Goal: Task Accomplishment & Management: Complete application form

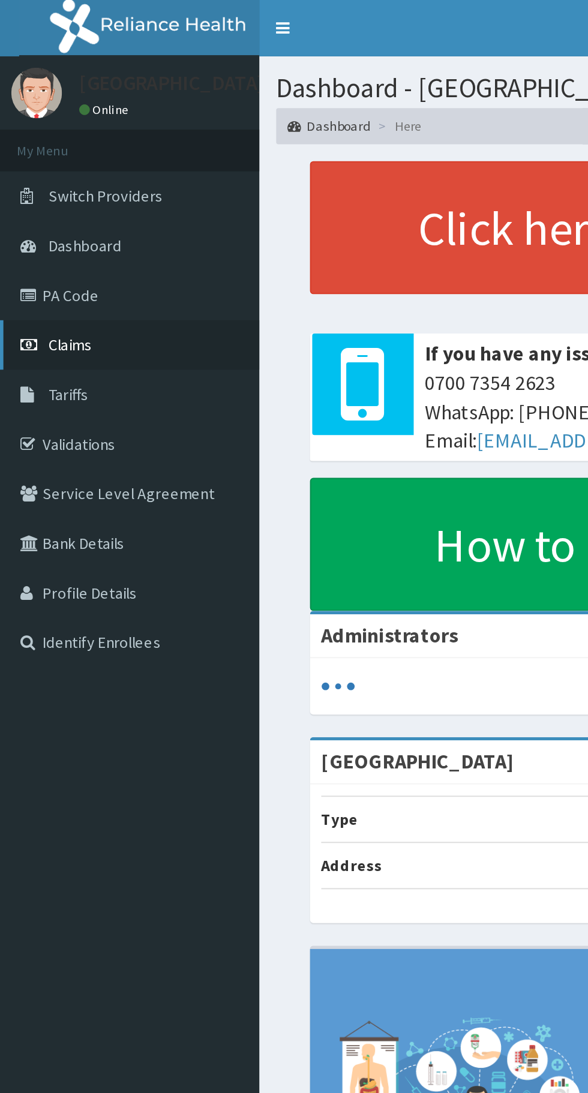
click at [41, 188] on span "Claims" at bounding box center [37, 183] width 23 height 11
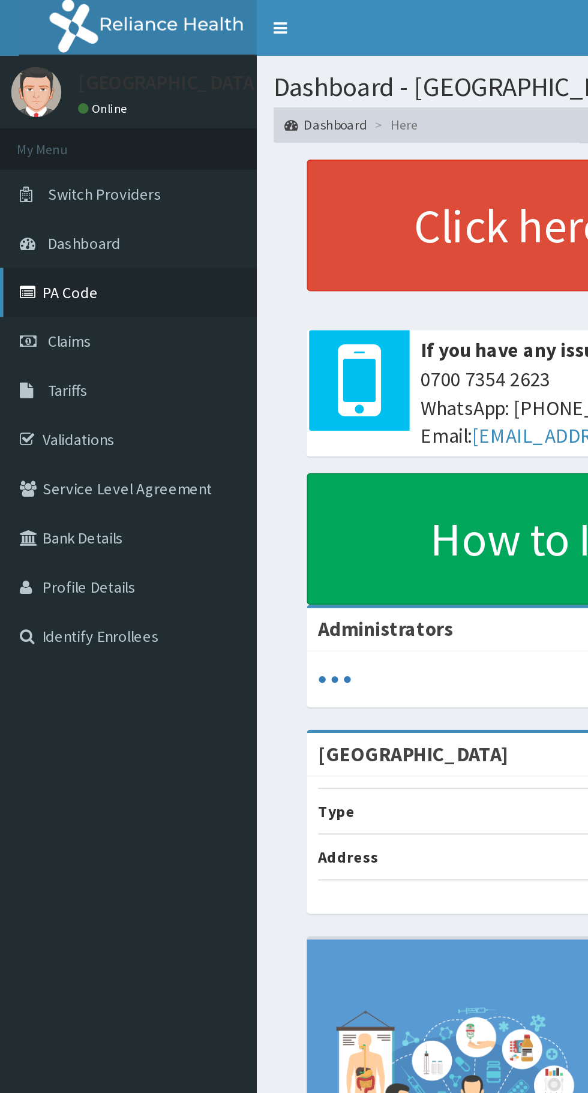
click at [29, 155] on link "PA Code" at bounding box center [69, 157] width 138 height 26
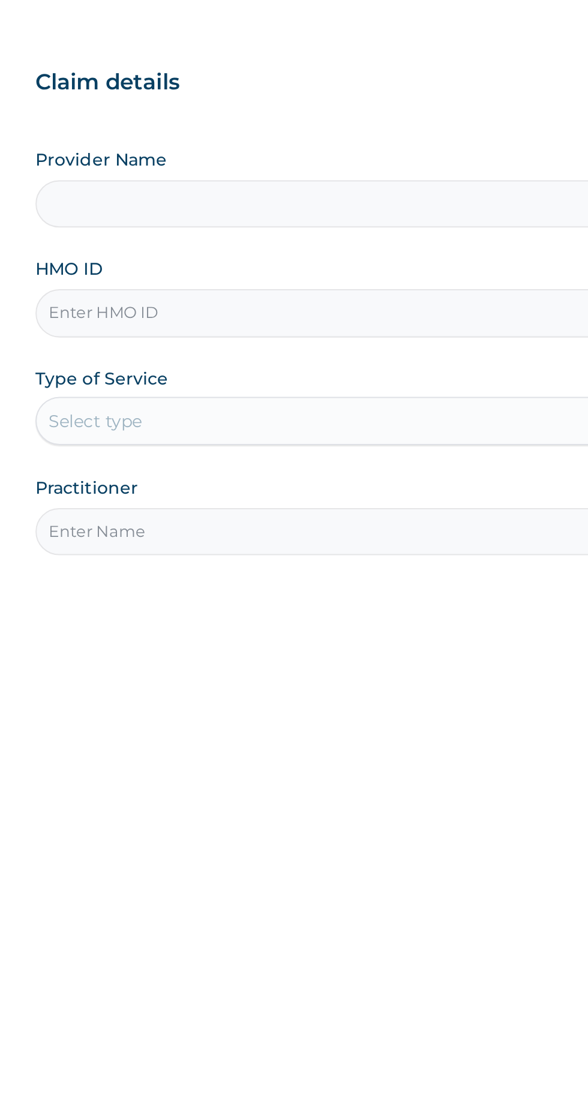
type input "[GEOGRAPHIC_DATA]"
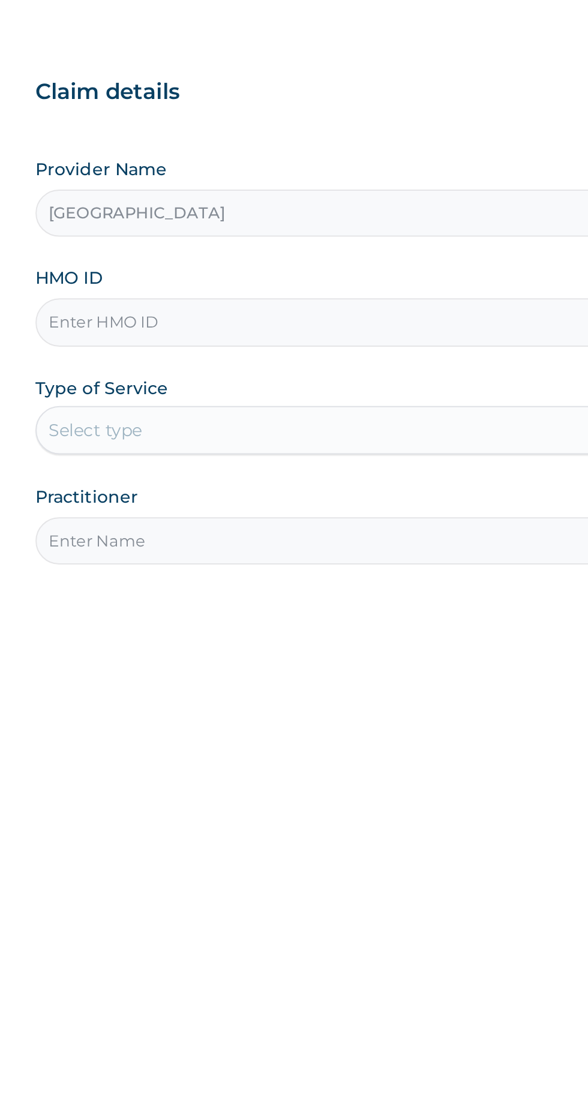
click at [288, 266] on input "HMO ID" at bounding box center [363, 268] width 366 height 23
click at [297, 266] on input "SUT/10142/D" at bounding box center [363, 268] width 366 height 23
click at [227, 269] on input "SUT/10142/B" at bounding box center [363, 268] width 366 height 23
click at [223, 264] on input "SUT/10142/B" at bounding box center [363, 268] width 366 height 23
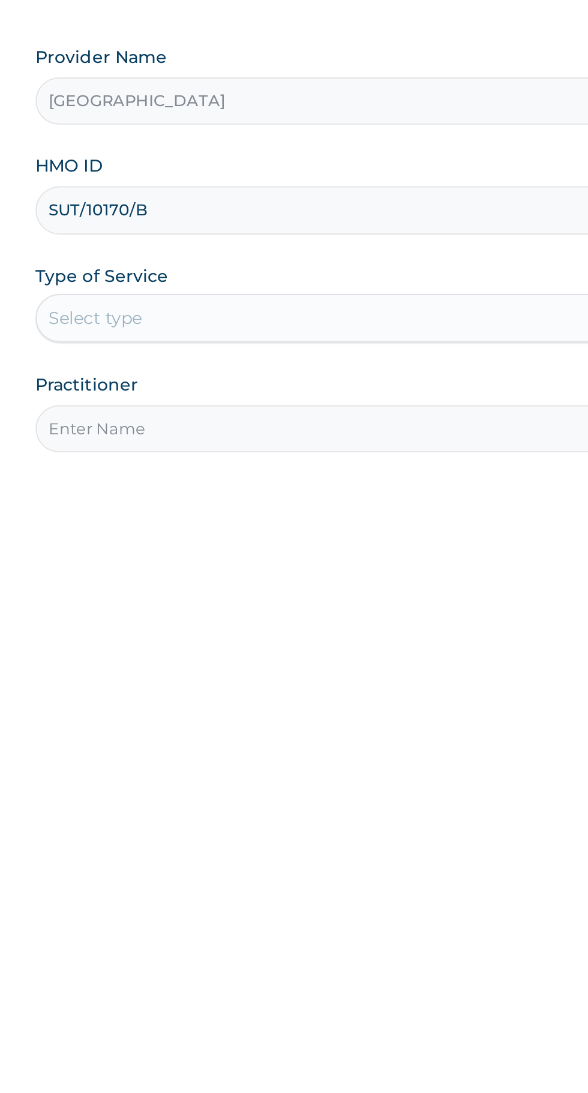
type input "SUT/10170/B"
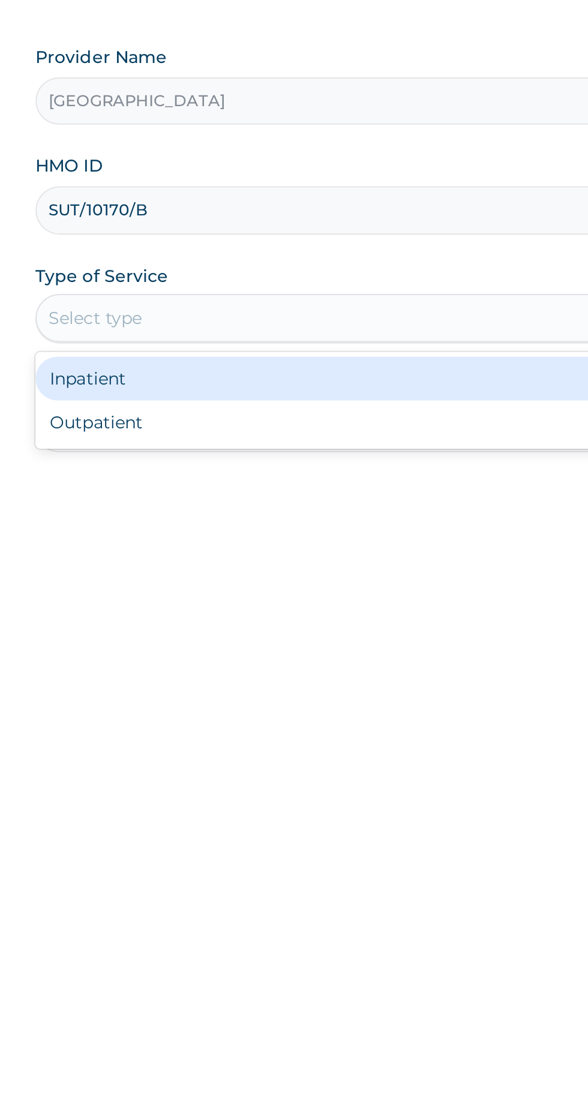
click at [340, 378] on div "Outpatient" at bounding box center [325, 374] width 291 height 22
type input "1"
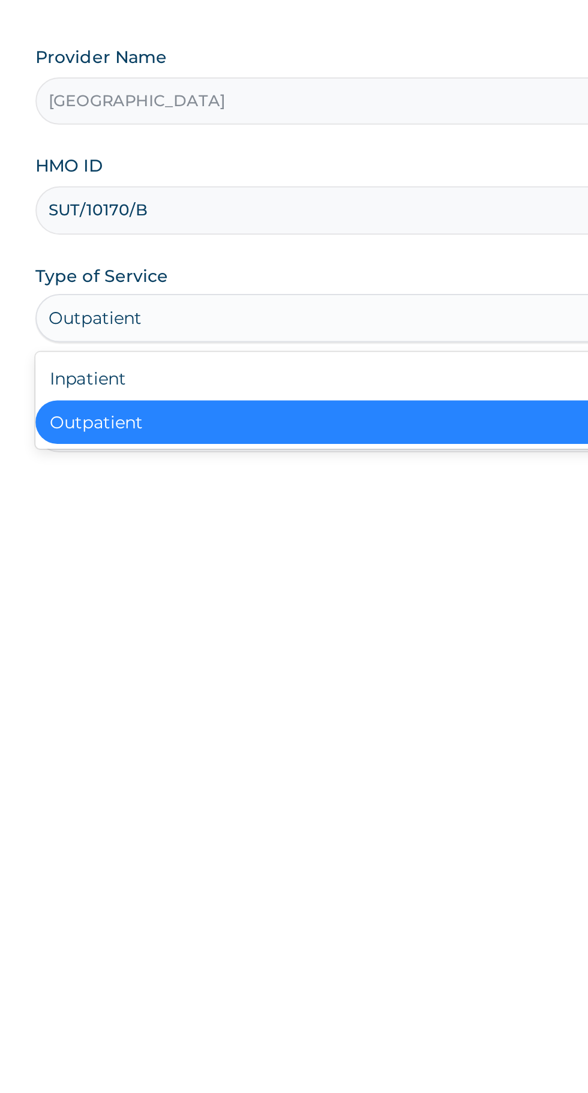
click at [330, 356] on div "Inpatient" at bounding box center [325, 352] width 291 height 22
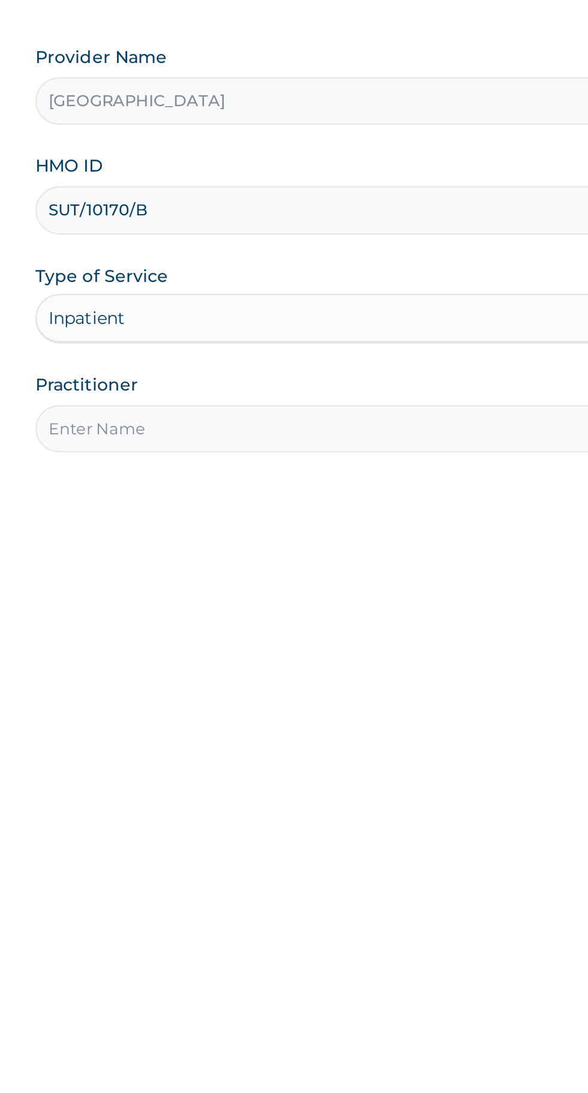
click at [326, 378] on input "Practitioner" at bounding box center [363, 376] width 366 height 23
type input "Dr Abang"
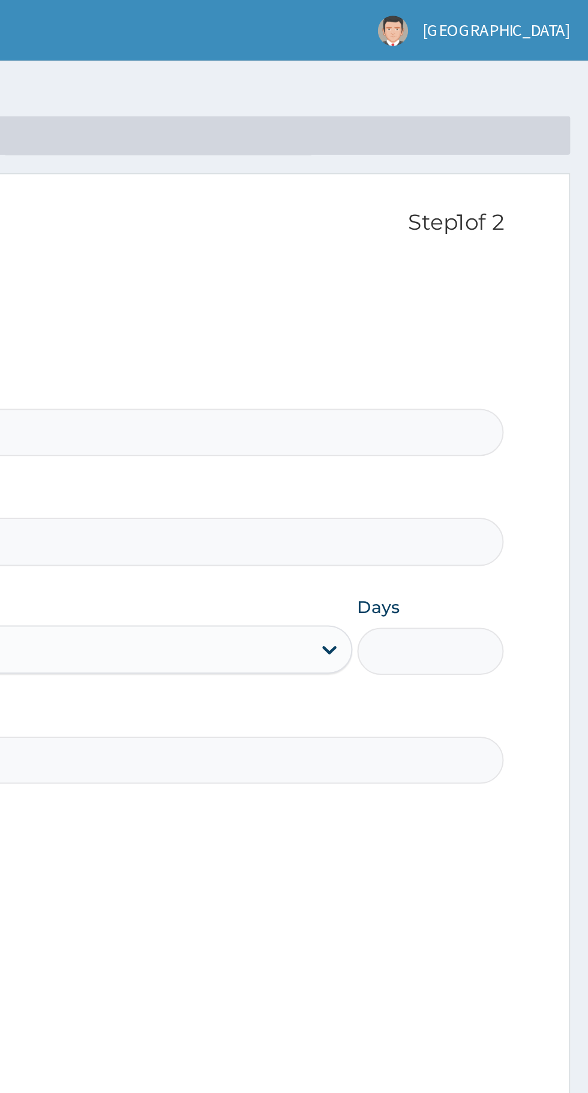
click at [514, 324] on input "Days" at bounding box center [509, 322] width 73 height 23
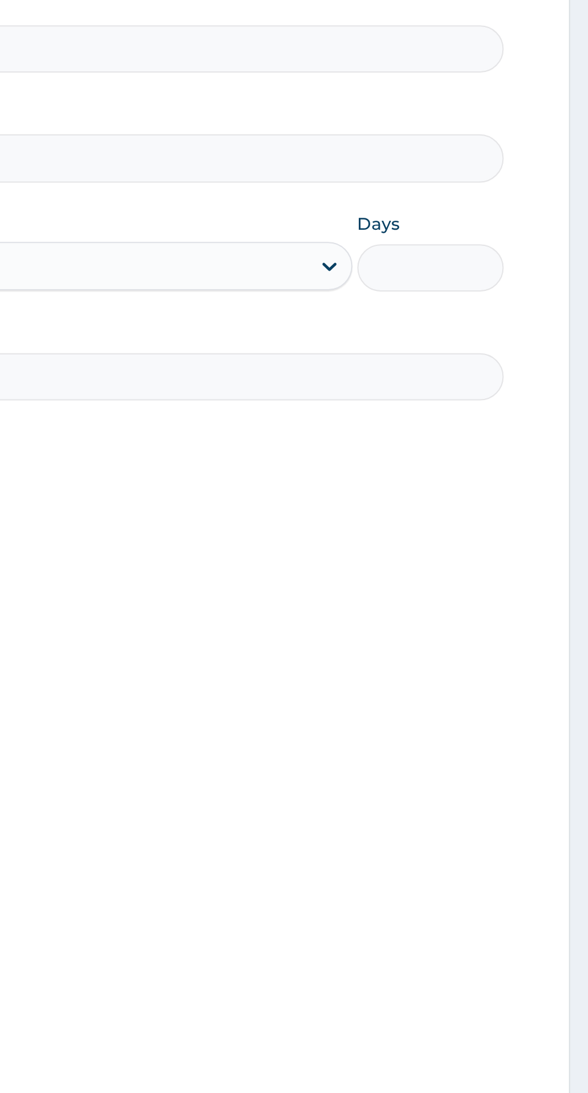
type input "2"
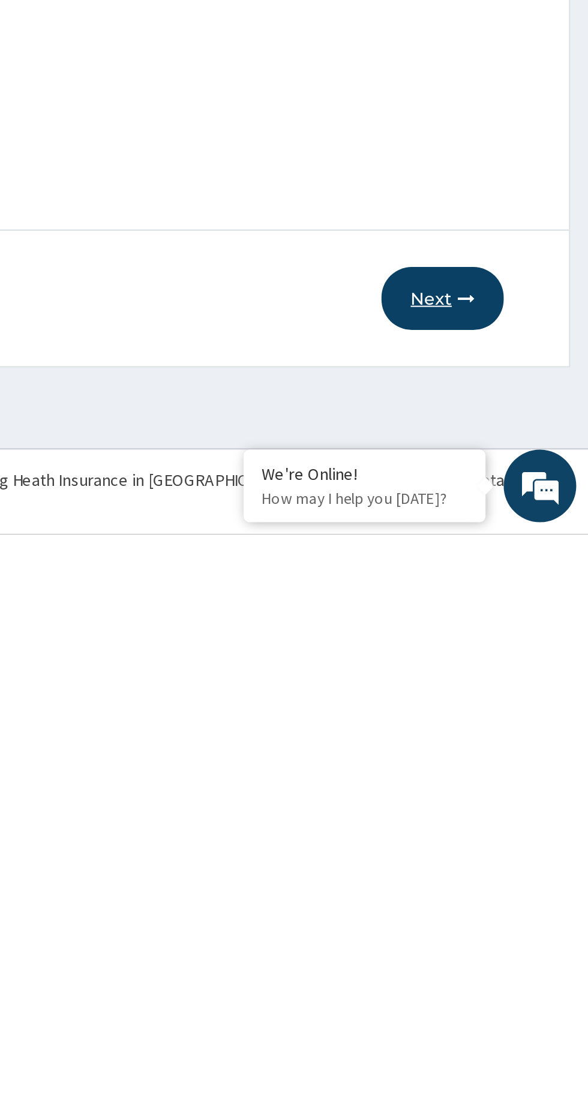
click at [519, 972] on button "Next" at bounding box center [515, 975] width 61 height 31
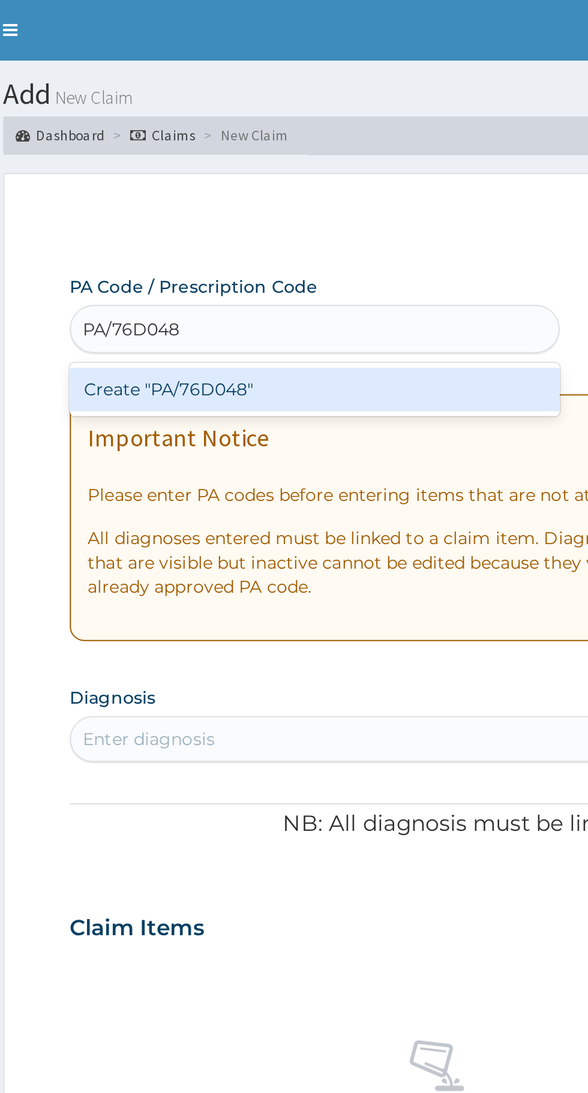
click at [323, 192] on div "Create "PA/76D048"" at bounding box center [301, 193] width 243 height 22
type input "PA/76D048"
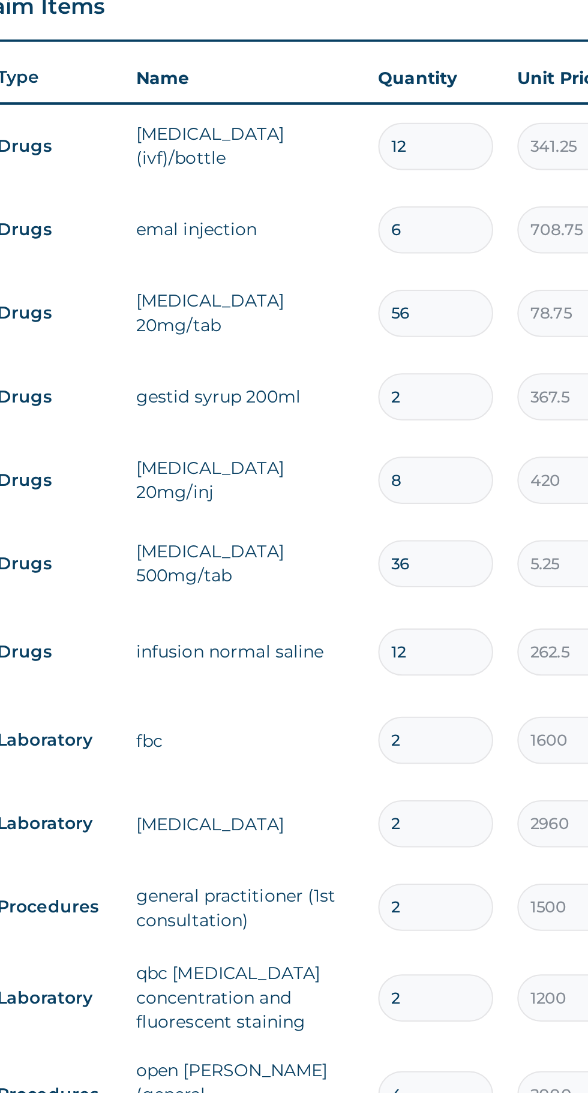
scroll to position [84, 0]
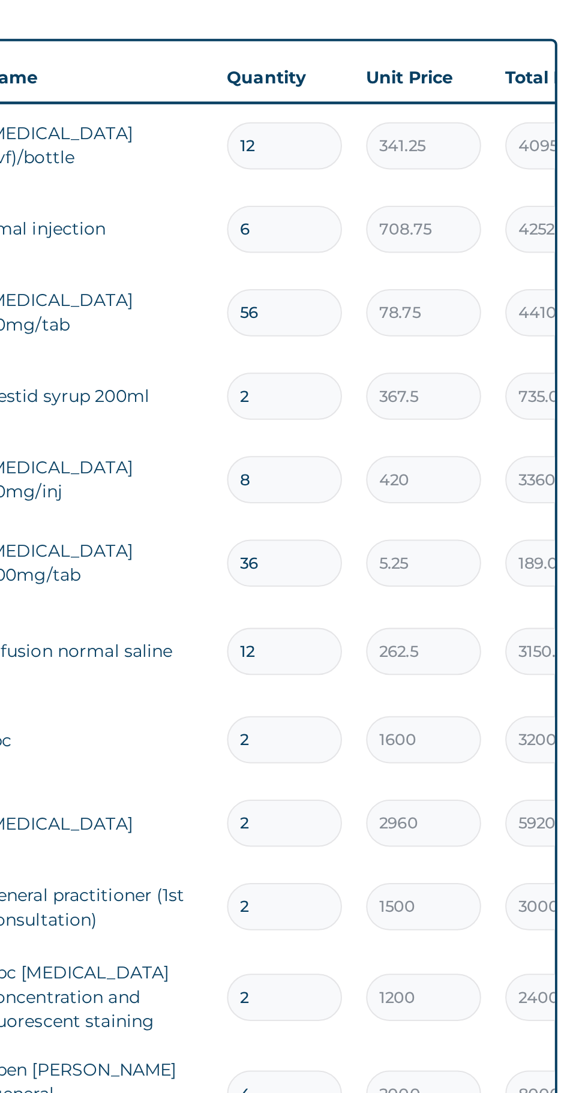
click at [419, 468] on input "12" at bounding box center [410, 471] width 57 height 23
type input "1"
type input "341.25"
type input "0.00"
type input "6"
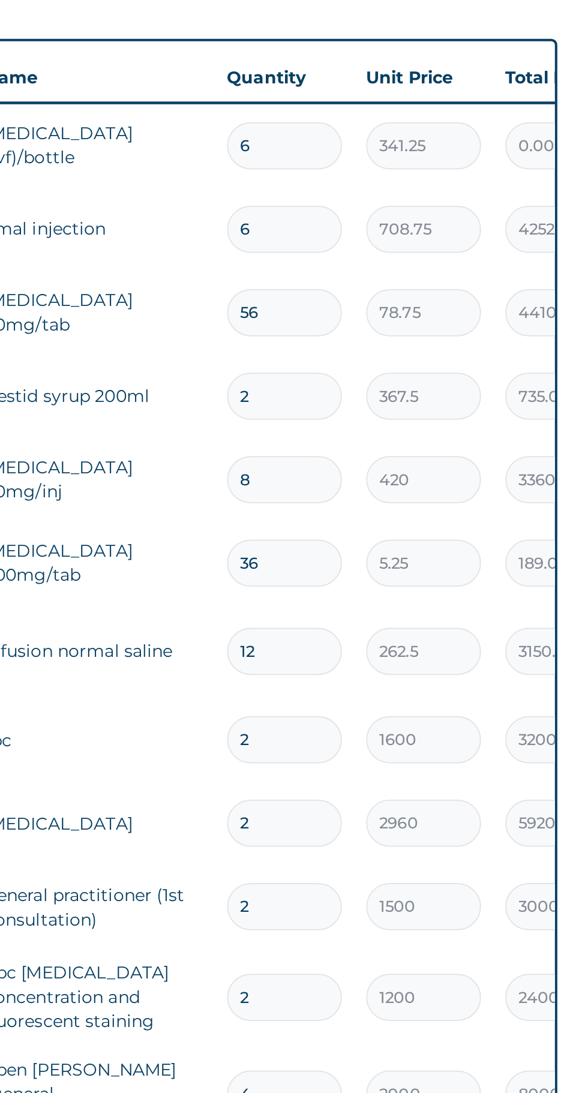
type input "2047.50"
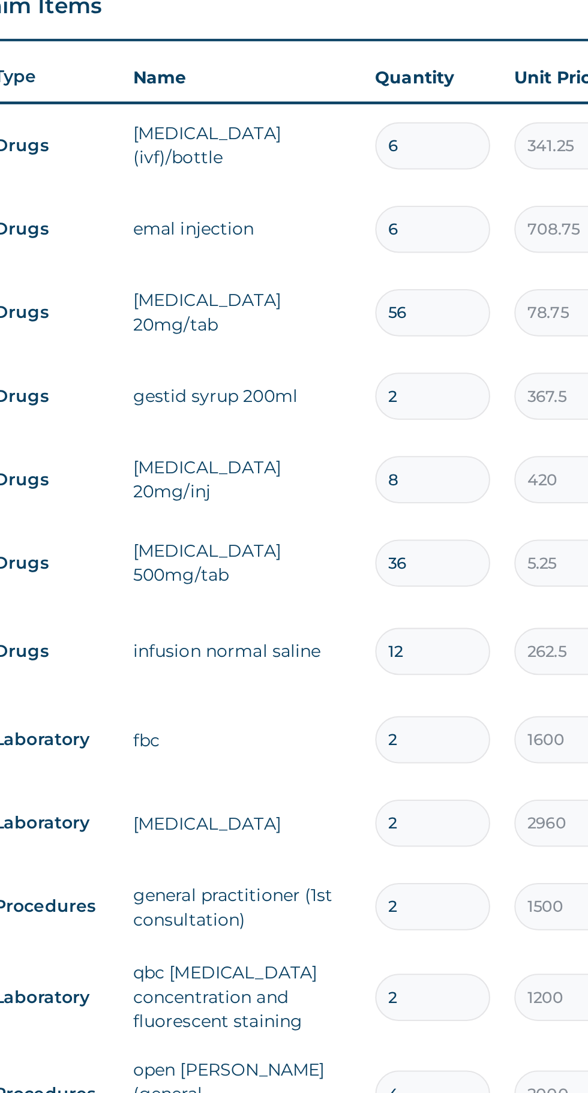
type input "6"
click at [408, 510] on input "6" at bounding box center [410, 512] width 57 height 23
type input "0.00"
type input "3"
type input "2126.25"
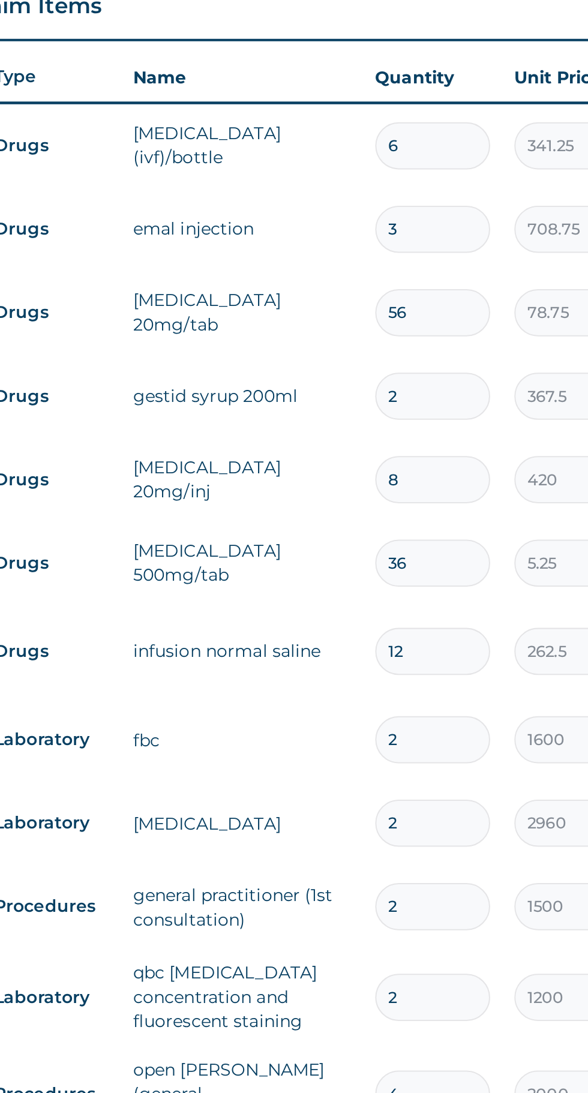
type input "3"
click at [409, 550] on input "56" at bounding box center [410, 554] width 57 height 23
type input "5"
type input "393.75"
type input "0.00"
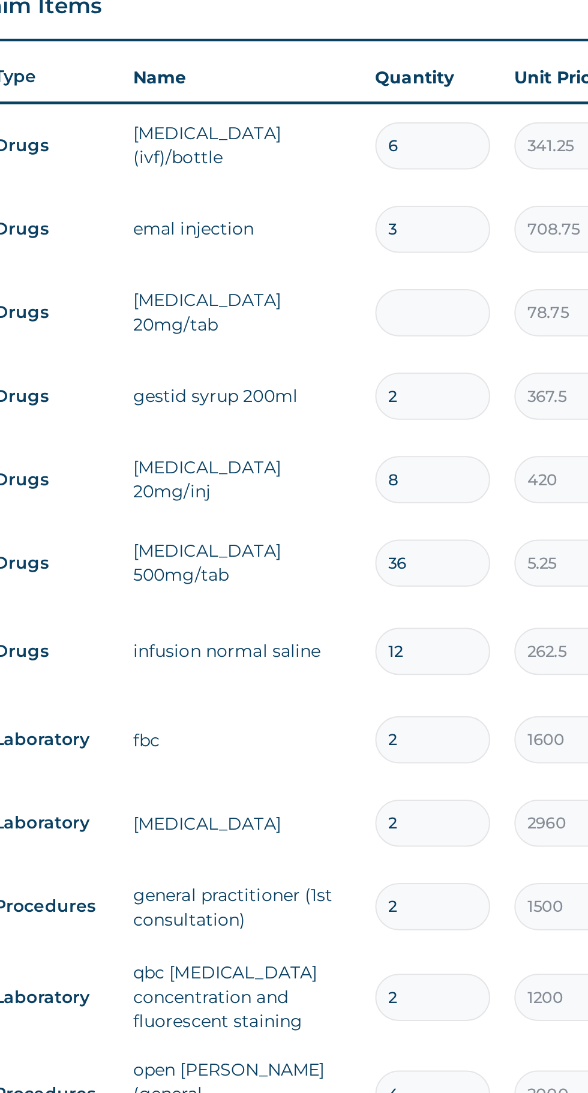
type input "2"
type input "157.50"
type input "28"
type input "2205.00"
type input "28"
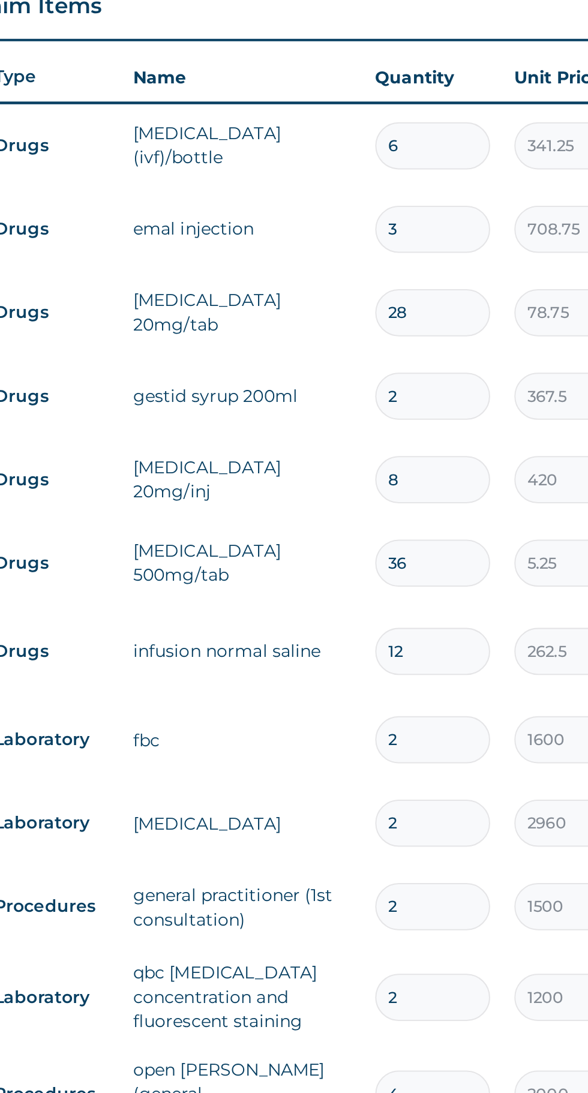
click at [411, 594] on input "2" at bounding box center [410, 595] width 57 height 23
type input "0.00"
type input "1"
type input "367.50"
type input "1"
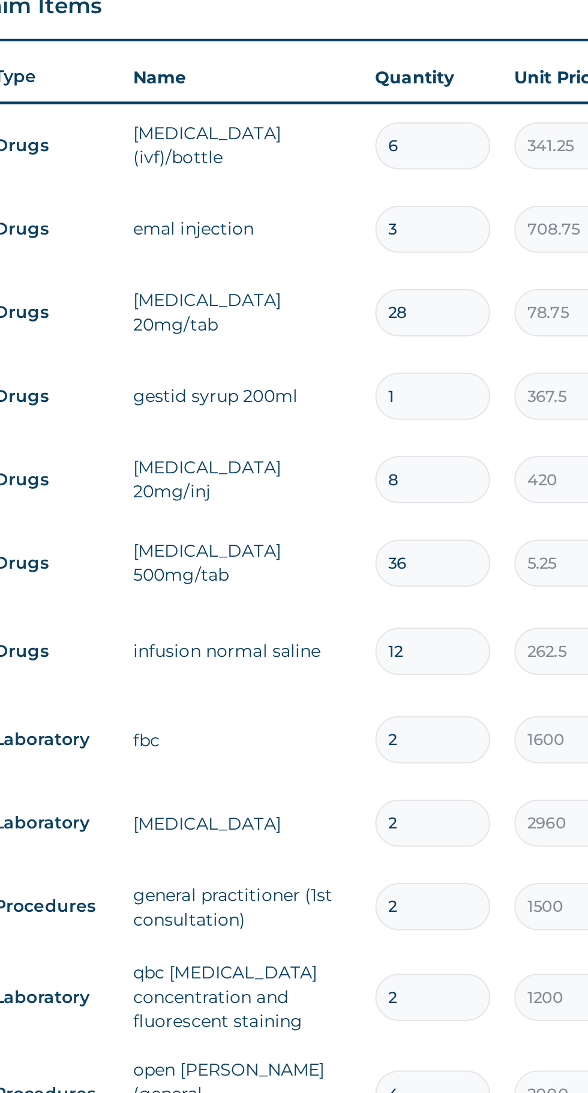
click at [410, 635] on input "8" at bounding box center [410, 636] width 57 height 23
type input "0.00"
type input "4"
type input "1680.00"
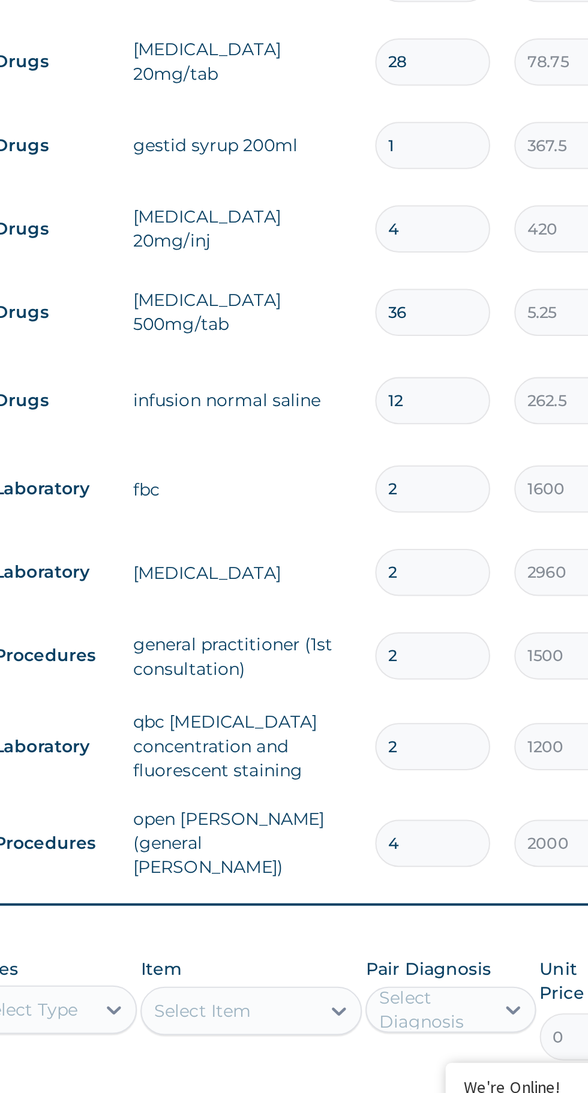
type input "4"
click at [416, 676] on input "36" at bounding box center [410, 678] width 57 height 23
type input "3"
type input "15.75"
type input "0.00"
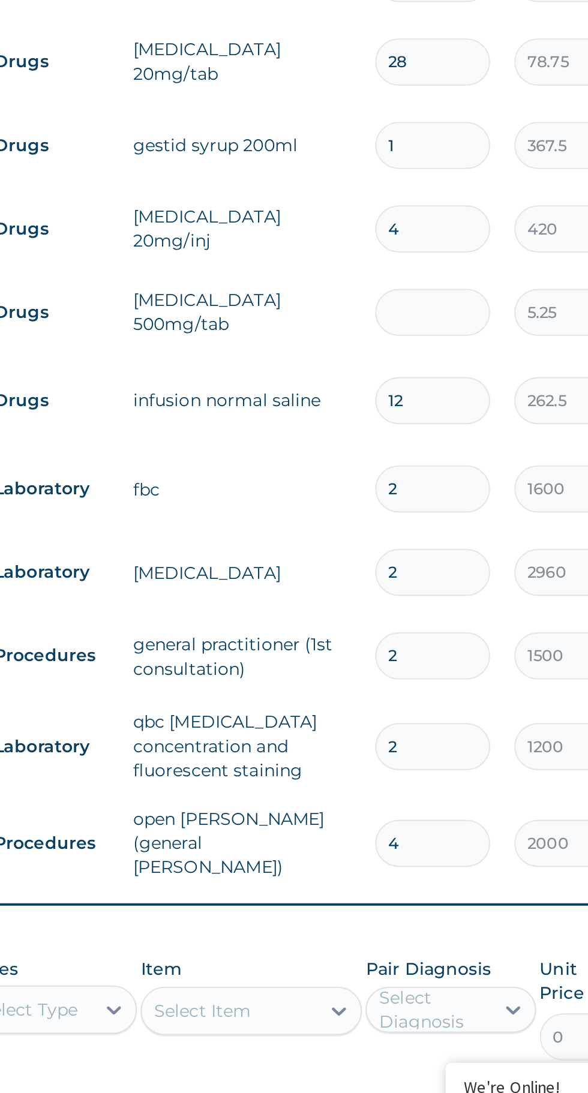
type input "1"
type input "5.25"
type input "18"
type input "94.50"
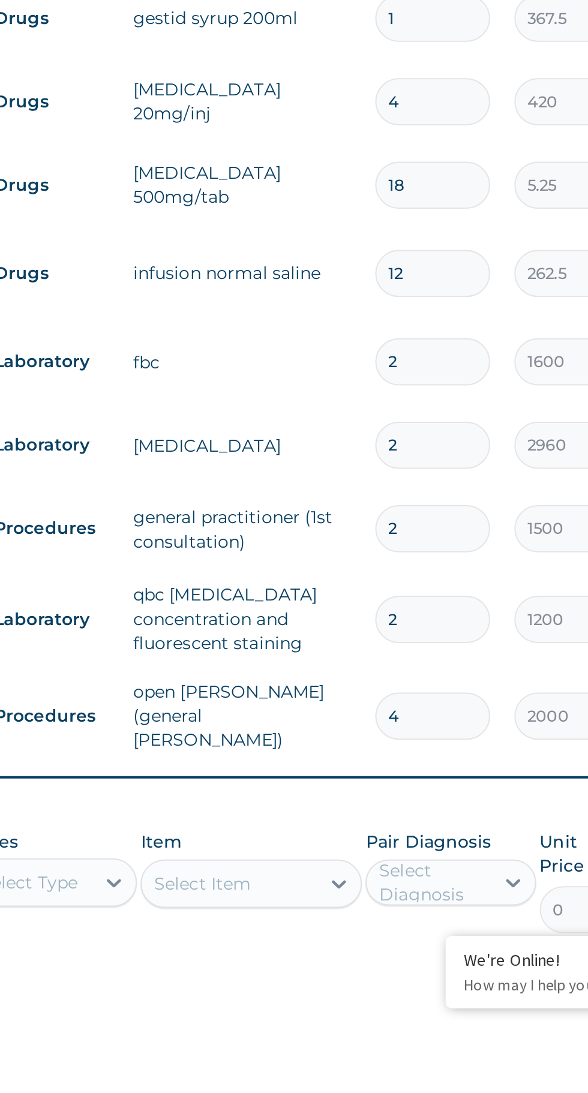
type input "18"
click at [405, 721] on input "12" at bounding box center [410, 722] width 57 height 23
type input "1"
type input "262.50"
type input "0.00"
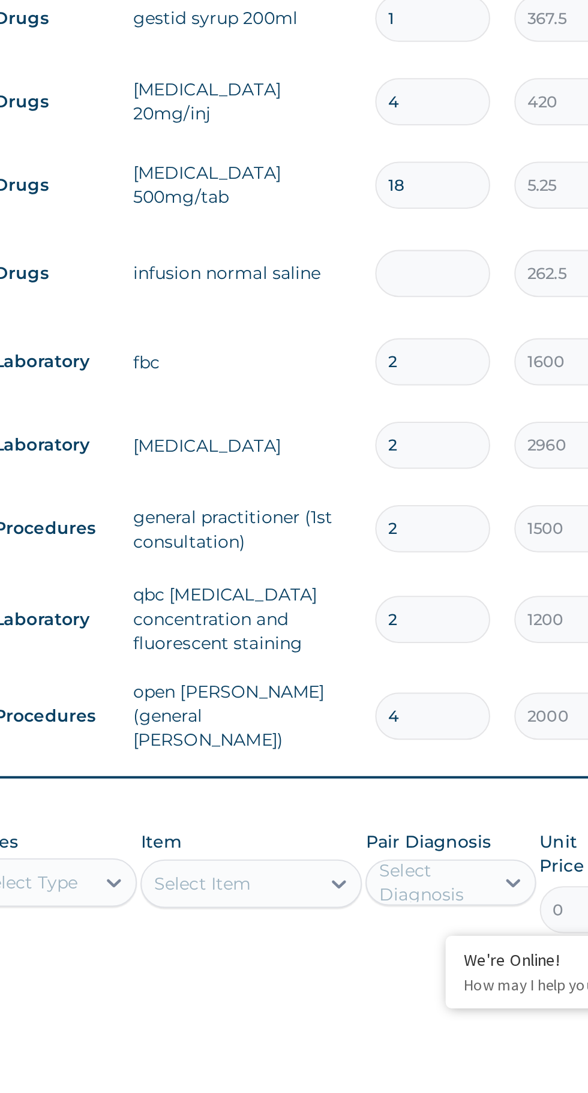
type input "6"
type input "1575.00"
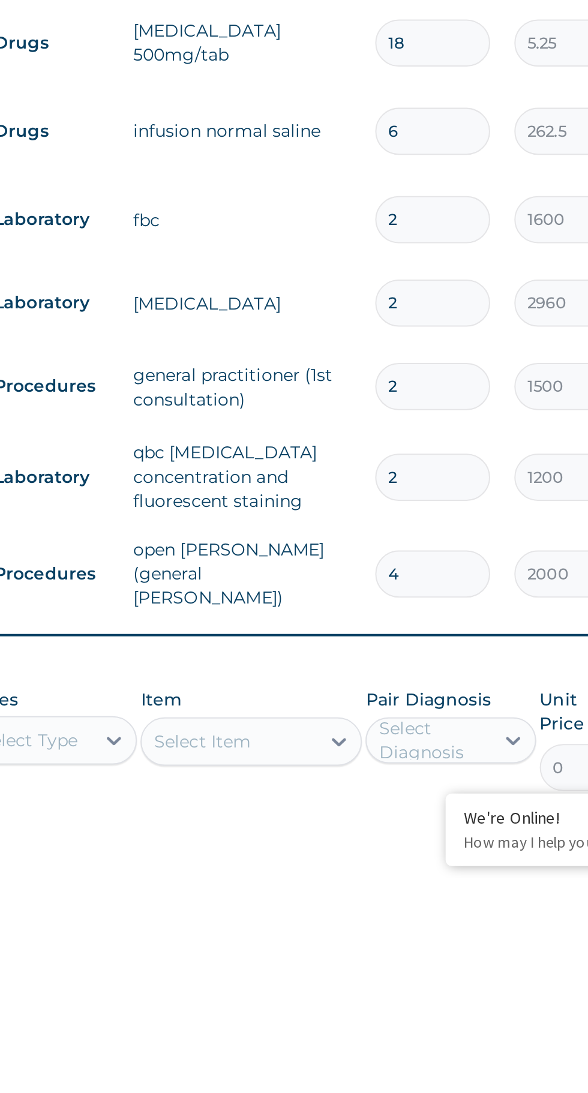
type input "6"
click at [408, 764] on input "2" at bounding box center [410, 765] width 57 height 23
type input "0.00"
type input "1"
type input "1600.00"
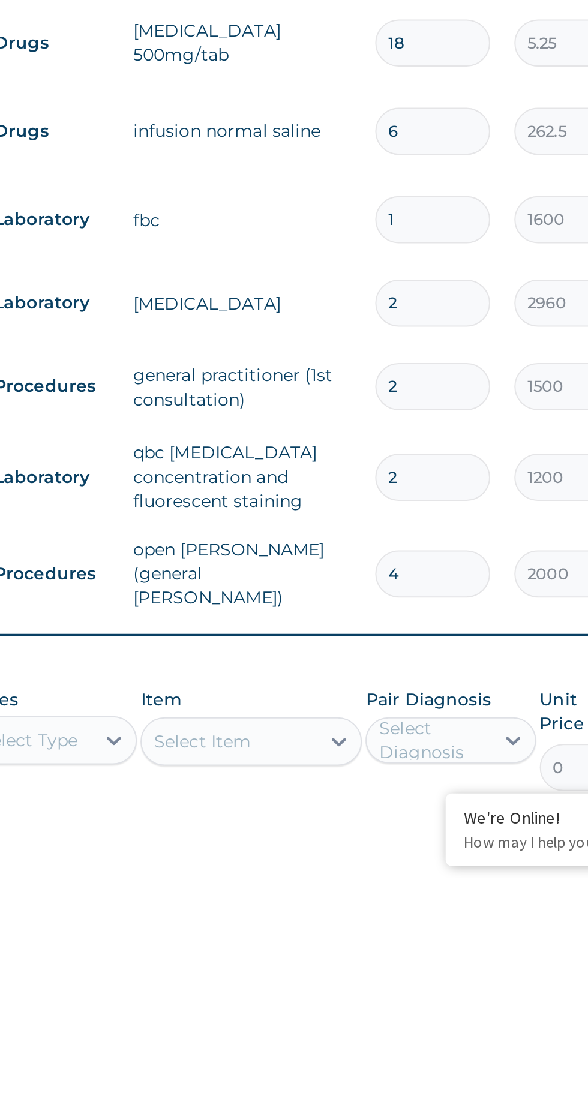
type input "1"
click at [409, 803] on input "2" at bounding box center [410, 807] width 57 height 23
type input "0.00"
type input "1"
type input "2960.00"
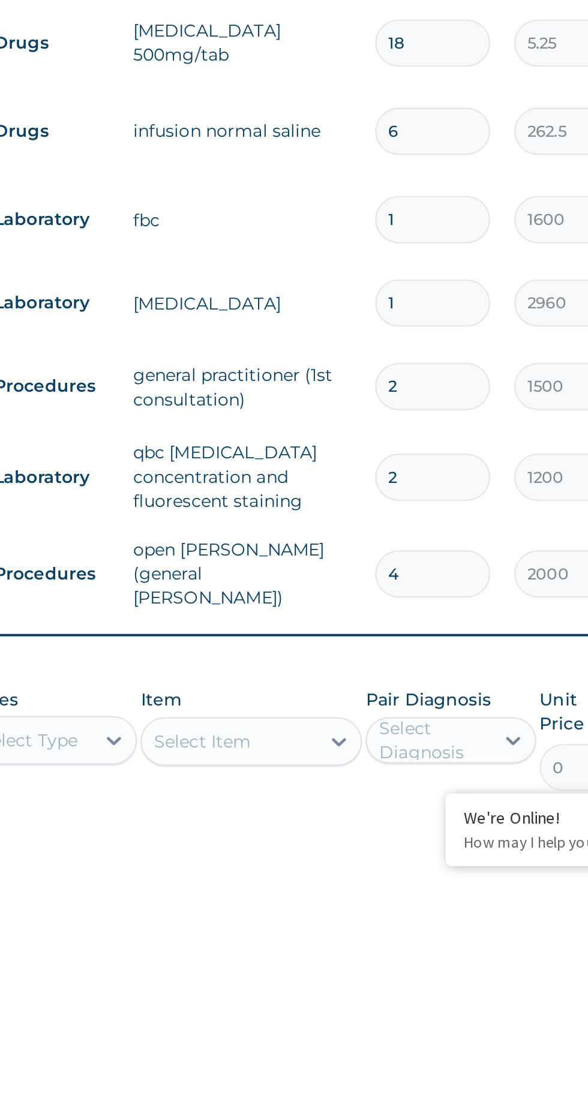
type input "1"
click at [407, 849] on input "2" at bounding box center [410, 848] width 57 height 23
type input "0.00"
type input "1"
type input "1500.00"
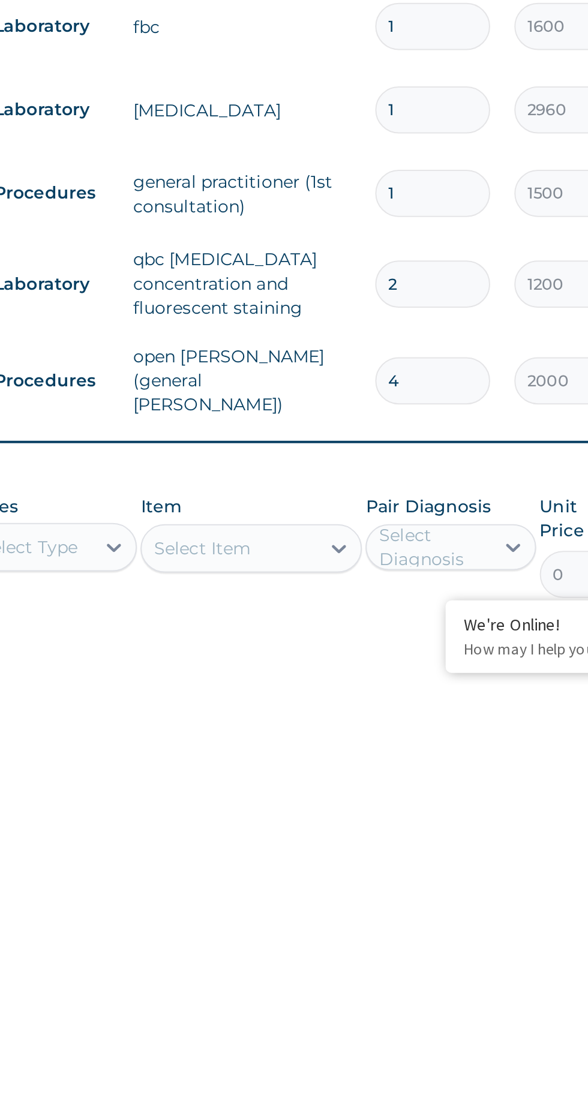
type input "1"
click at [411, 891] on input "2" at bounding box center [410, 893] width 57 height 23
type input "0.00"
type input "1"
type input "1200.00"
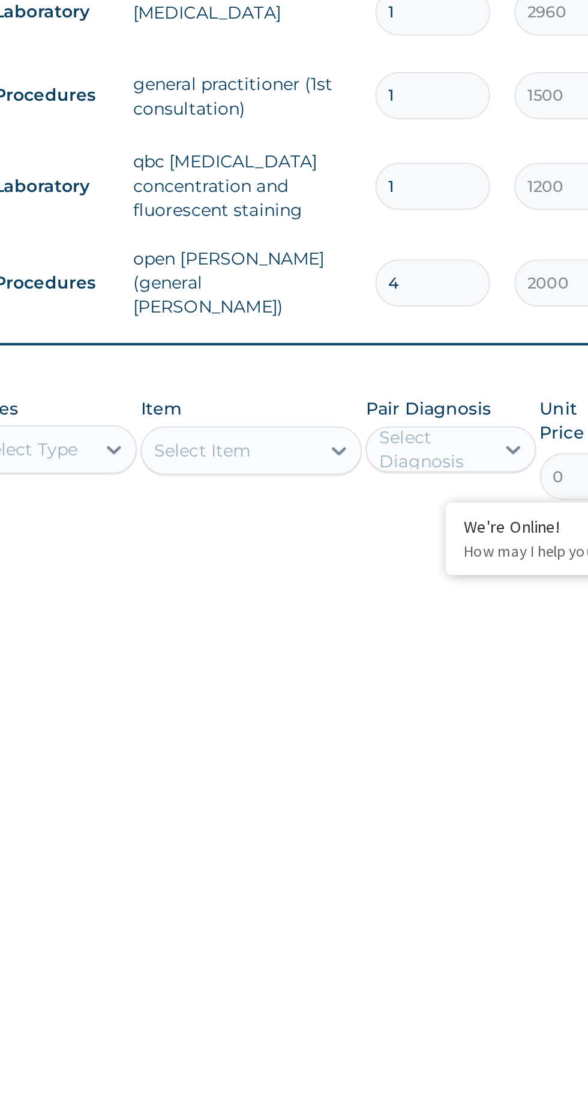
type input "1"
click at [415, 939] on input "4" at bounding box center [410, 941] width 57 height 23
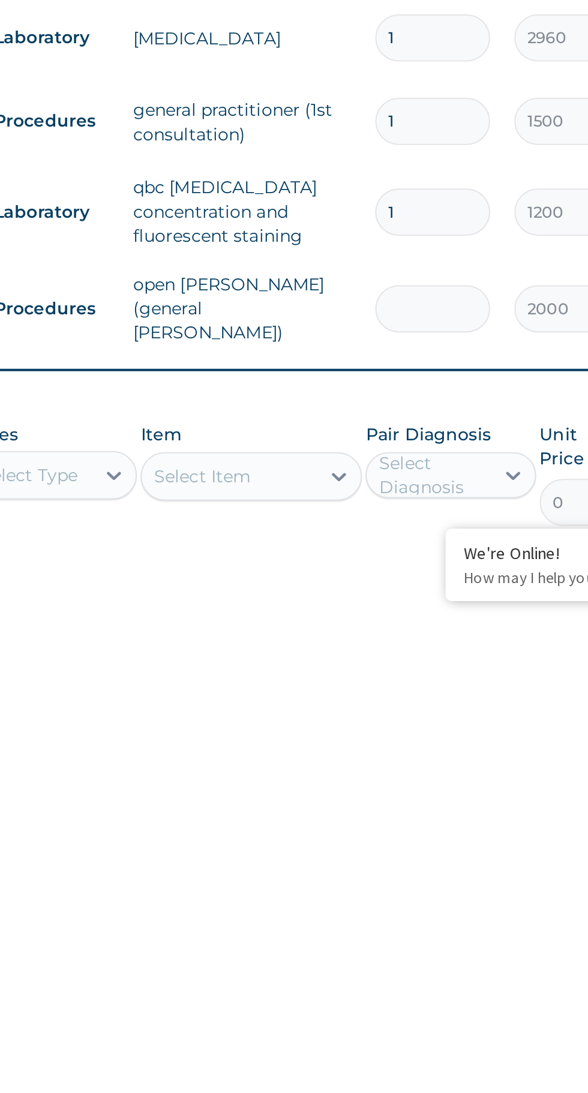
type input "0.00"
type input "2"
type input "4000.00"
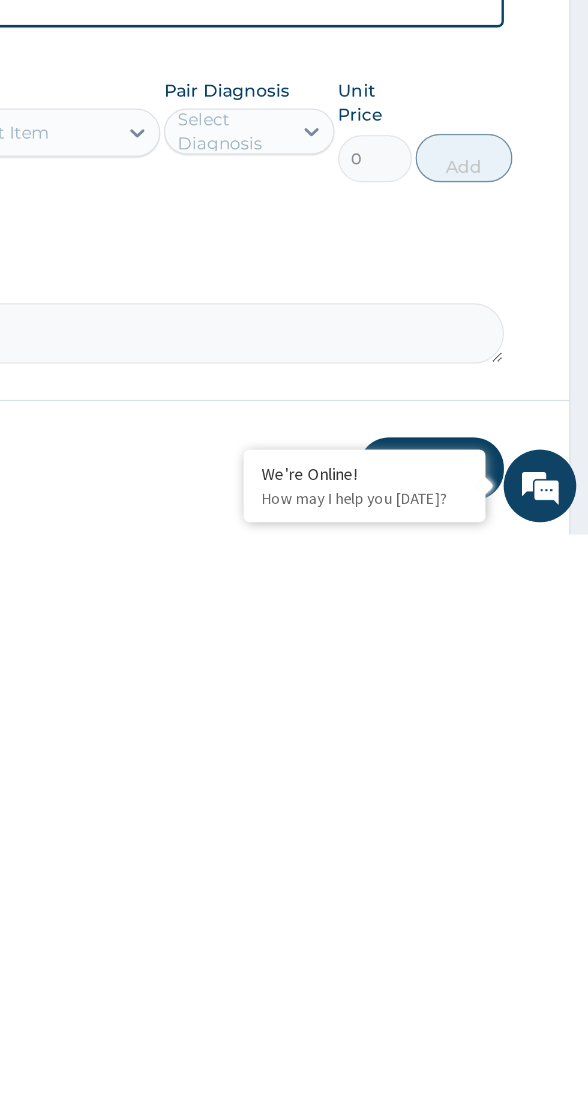
scroll to position [267, 0]
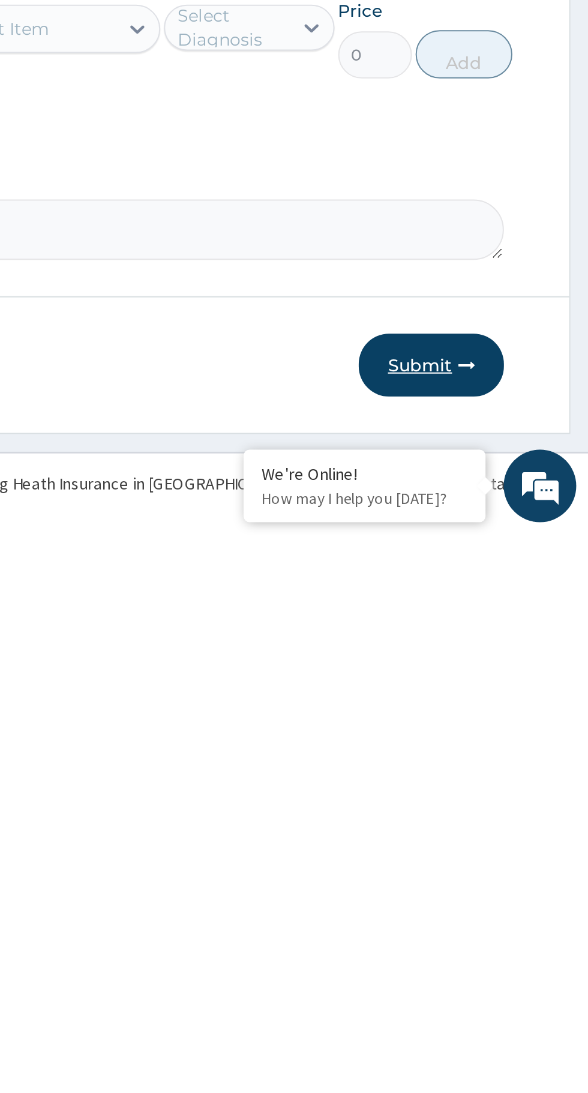
click at [510, 1009] on button "Submit" at bounding box center [510, 1008] width 72 height 31
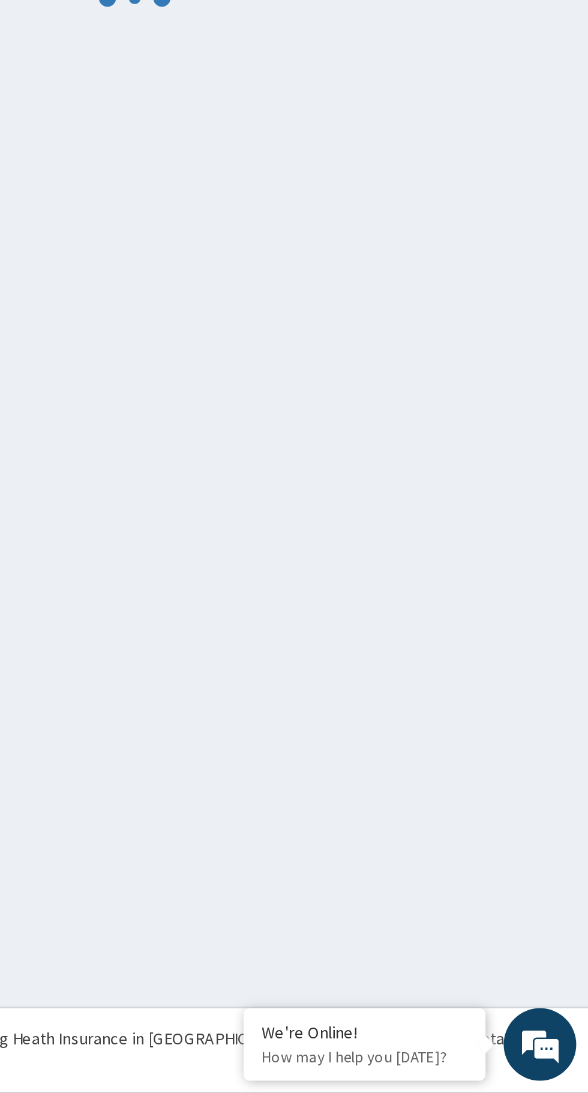
scroll to position [0, 0]
